Goal: Information Seeking & Learning: Find specific fact

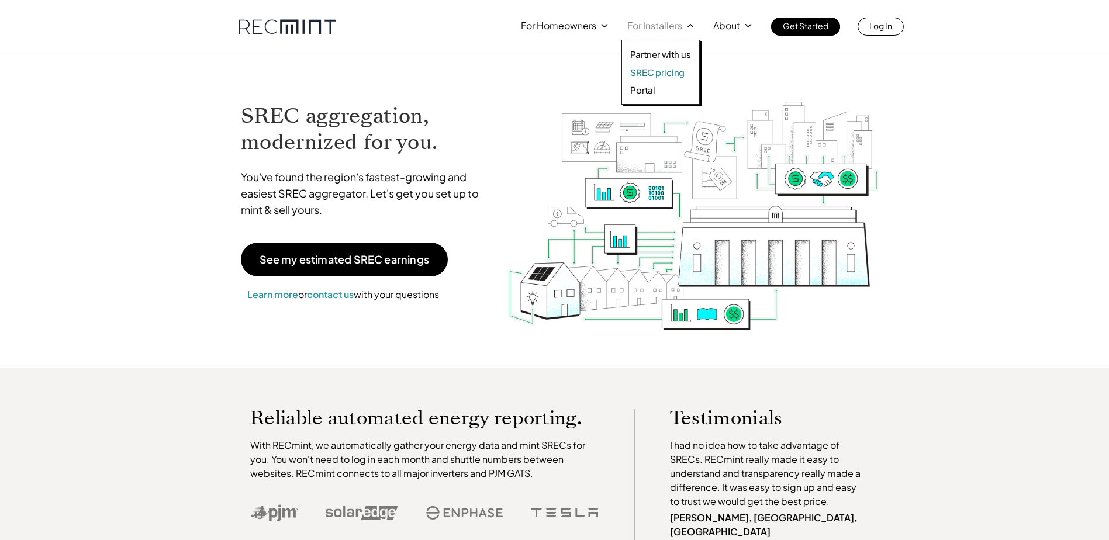
click at [658, 72] on p "SREC pricing" at bounding box center [657, 73] width 54 height 12
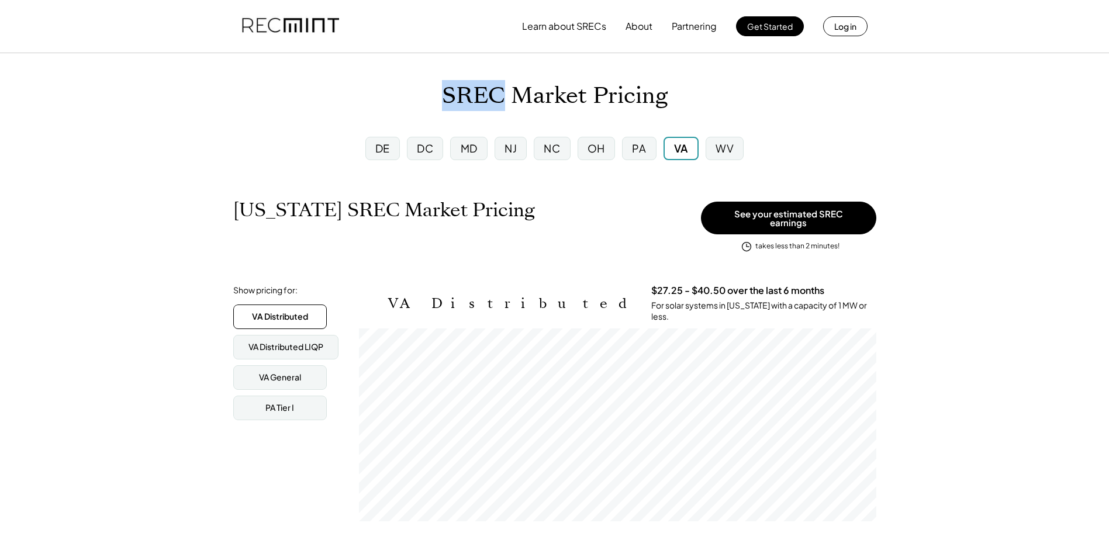
drag, startPoint x: 507, startPoint y: 95, endPoint x: 434, endPoint y: 91, distance: 73.8
click at [434, 91] on div "SREC Market Pricing" at bounding box center [554, 95] width 1109 height 27
drag, startPoint x: 434, startPoint y: 91, endPoint x: 361, endPoint y: 115, distance: 77.1
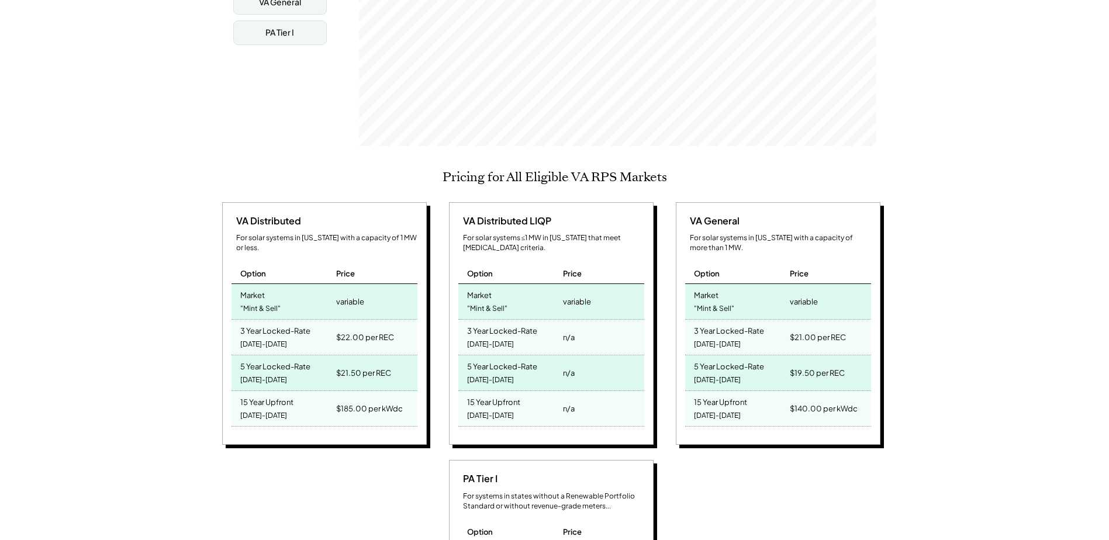
scroll to position [409, 0]
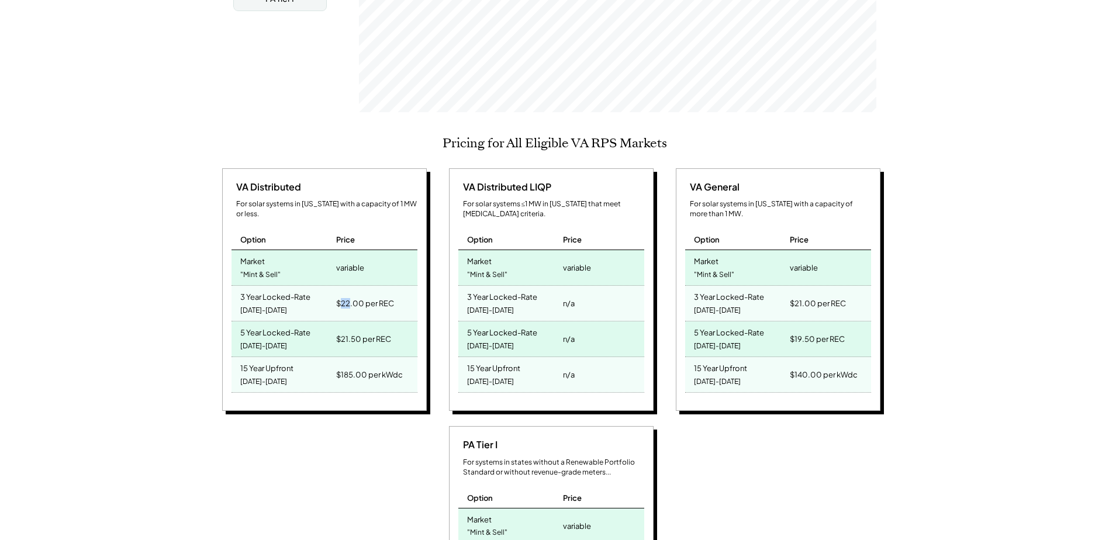
drag, startPoint x: 351, startPoint y: 285, endPoint x: 340, endPoint y: 284, distance: 11.1
click at [340, 295] on div "$22.00 per REC" at bounding box center [365, 303] width 58 height 16
drag, startPoint x: 340, startPoint y: 284, endPoint x: 312, endPoint y: 299, distance: 31.9
click at [313, 299] on div "3 Year Locked-Rate 2025-2027" at bounding box center [282, 303] width 102 height 35
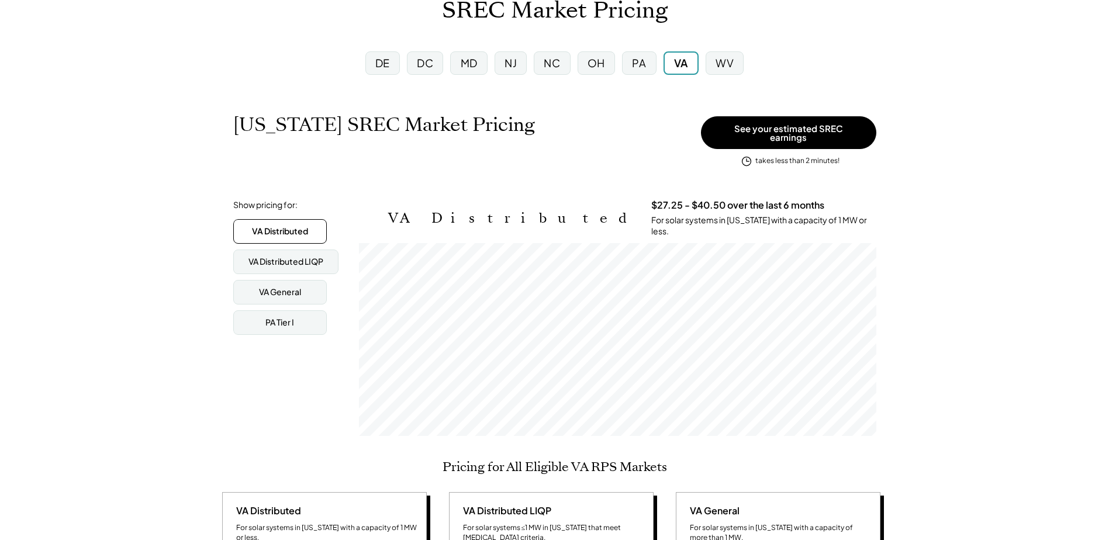
scroll to position [0, 0]
